Goal: Information Seeking & Learning: Check status

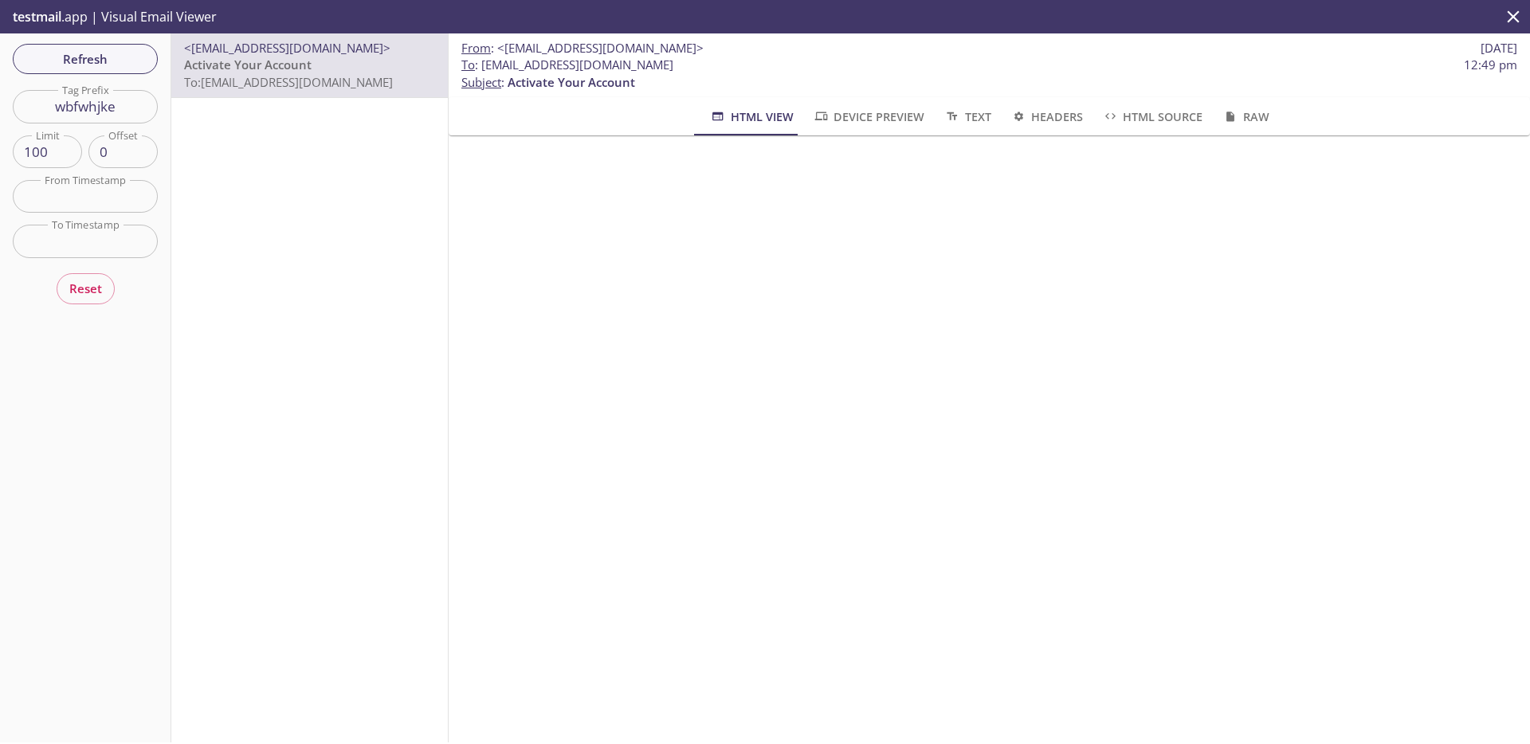
click at [129, 112] on input "wbfwhjke" at bounding box center [85, 106] width 145 height 33
paste input "ldsnuugb"
click at [93, 66] on span "Refresh" at bounding box center [86, 59] width 120 height 21
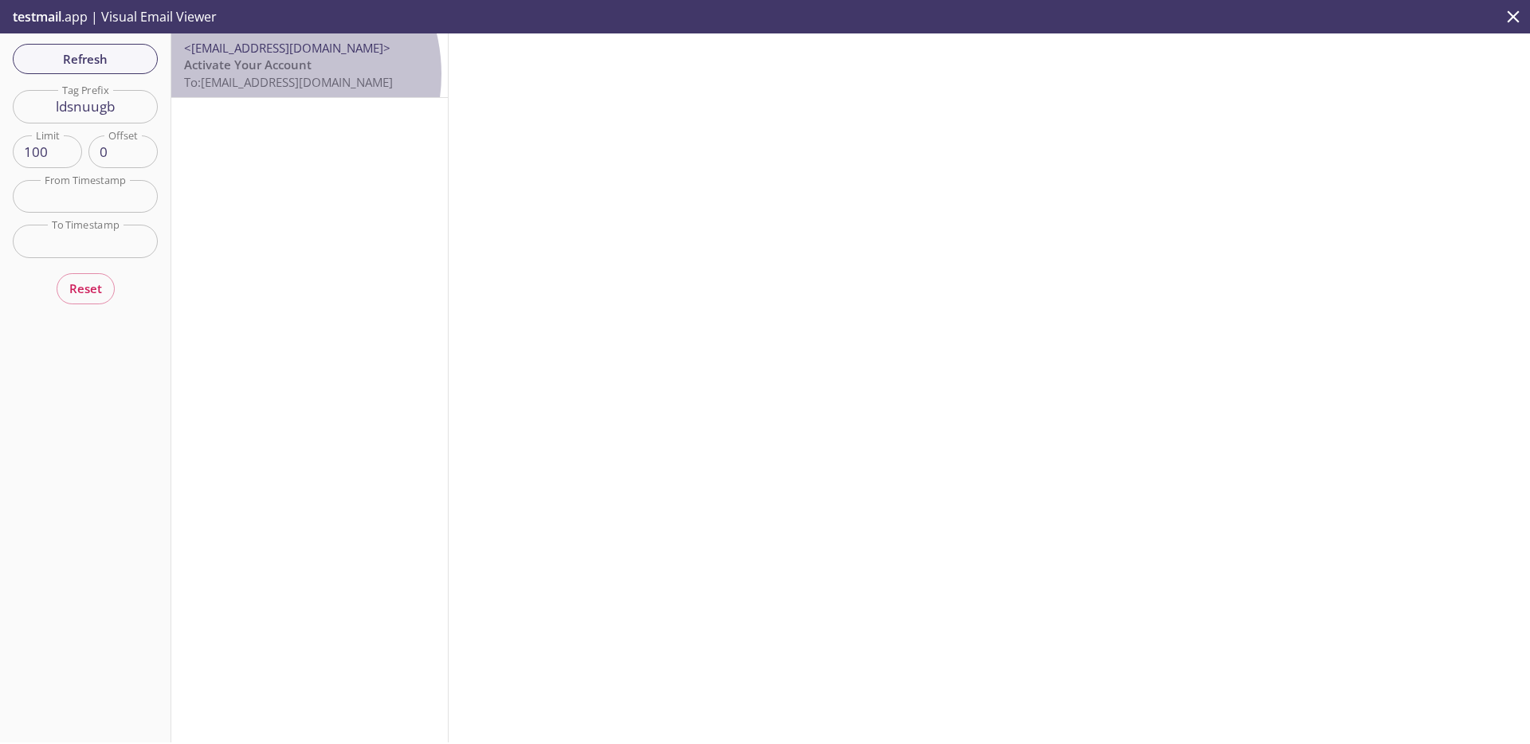
click at [265, 74] on span "To: [EMAIL_ADDRESS][DOMAIN_NAME]" at bounding box center [288, 82] width 209 height 16
click at [344, 96] on div "<[EMAIL_ADDRESS][DOMAIN_NAME]> Activate Your Account To: [EMAIL_ADDRESS][DOMAIN…" at bounding box center [309, 65] width 277 height 64
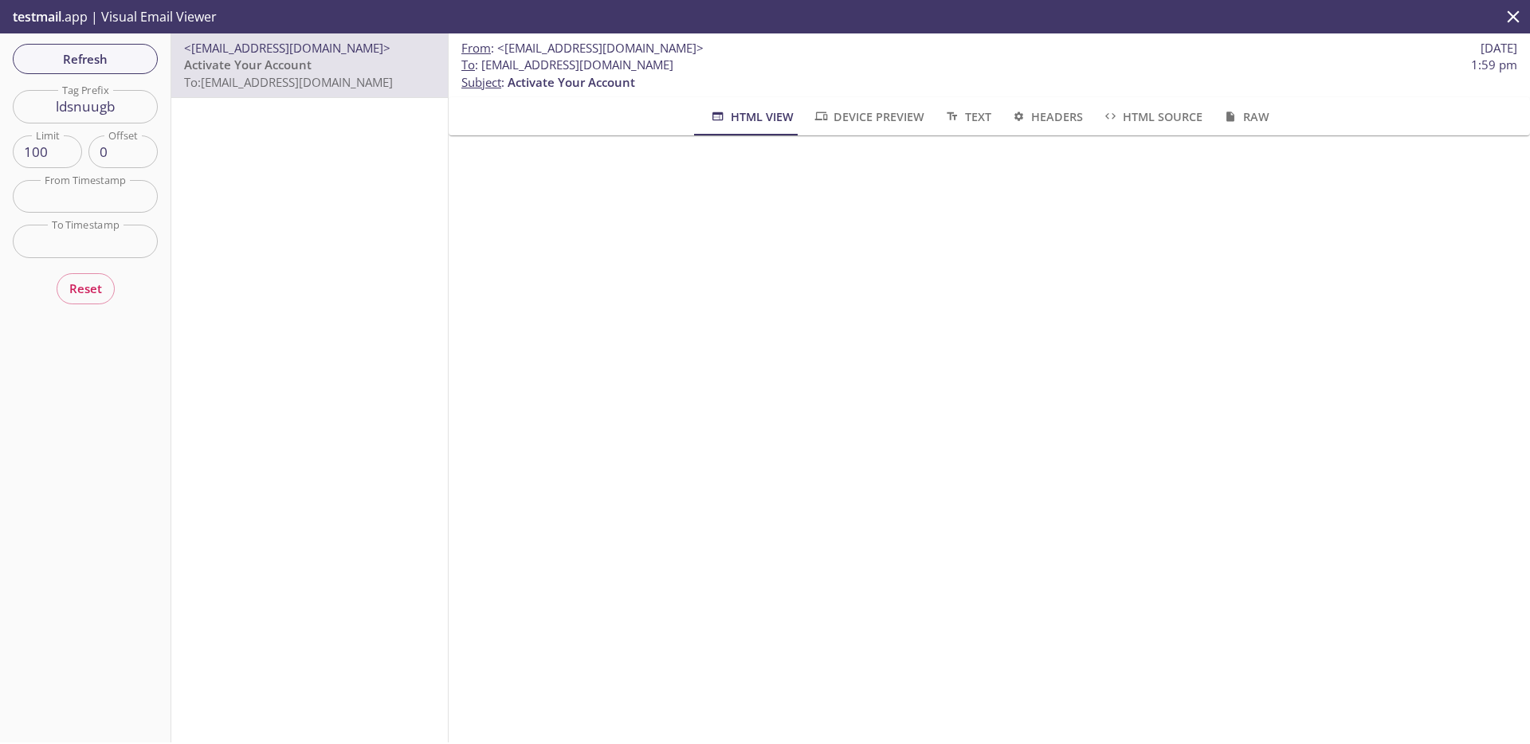
click at [132, 112] on input "ldsnuugb" at bounding box center [85, 106] width 145 height 33
paste input "ygutqhtu"
type input "ygutqhtu"
click at [95, 57] on span "Refresh" at bounding box center [86, 59] width 120 height 21
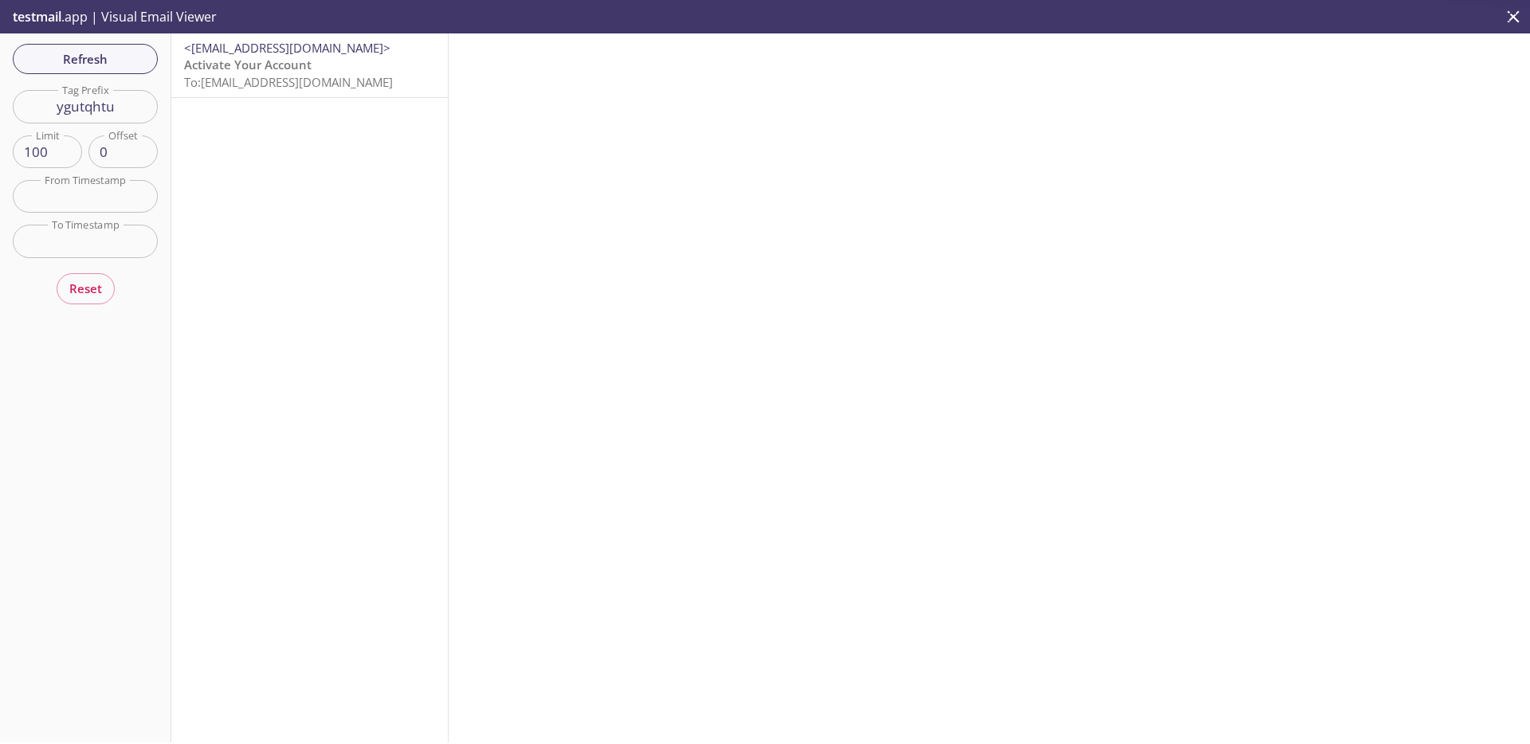
click at [243, 94] on div "<[EMAIL_ADDRESS][DOMAIN_NAME]> Activate Your Account To: [EMAIL_ADDRESS][DOMAIN…" at bounding box center [309, 65] width 277 height 64
click at [328, 94] on div "<[EMAIL_ADDRESS][DOMAIN_NAME]> Activate Your Account To: [EMAIL_ADDRESS][DOMAIN…" at bounding box center [309, 65] width 277 height 64
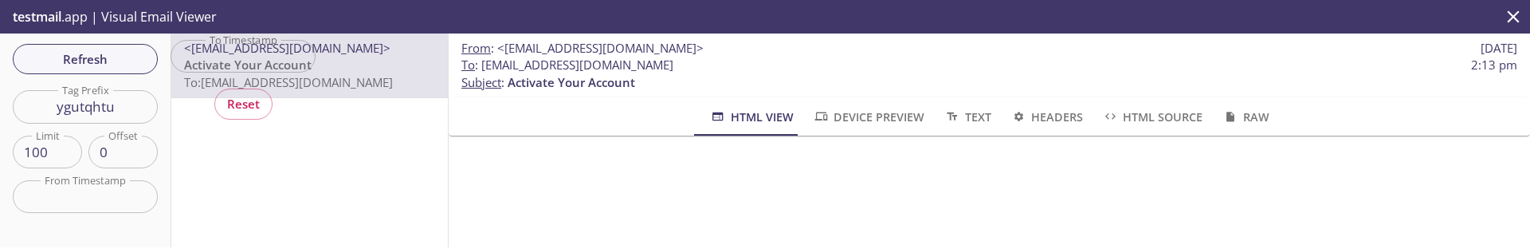
scroll to position [29, 0]
